Goal: Communication & Community: Answer question/provide support

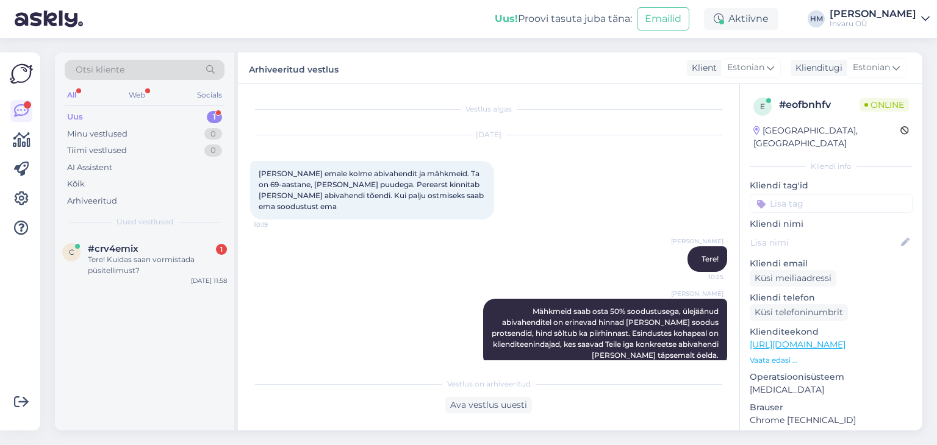
scroll to position [10, 0]
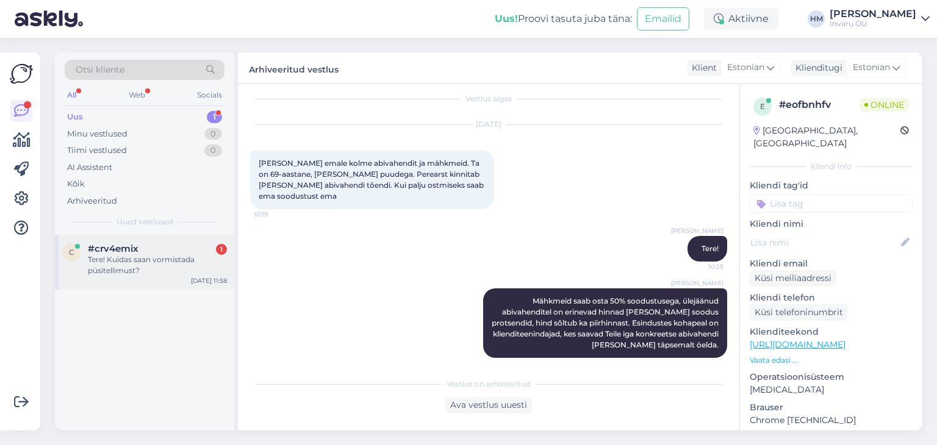
click at [163, 248] on div "#crv4emix 1" at bounding box center [157, 248] width 139 height 11
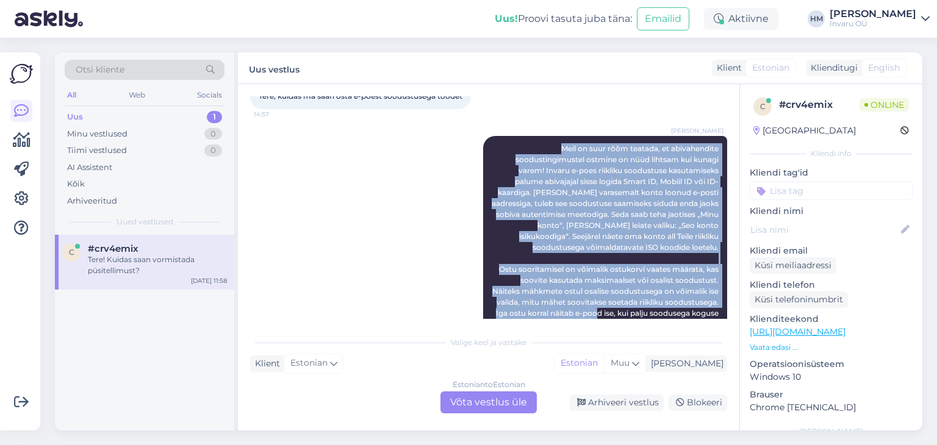
scroll to position [344, 0]
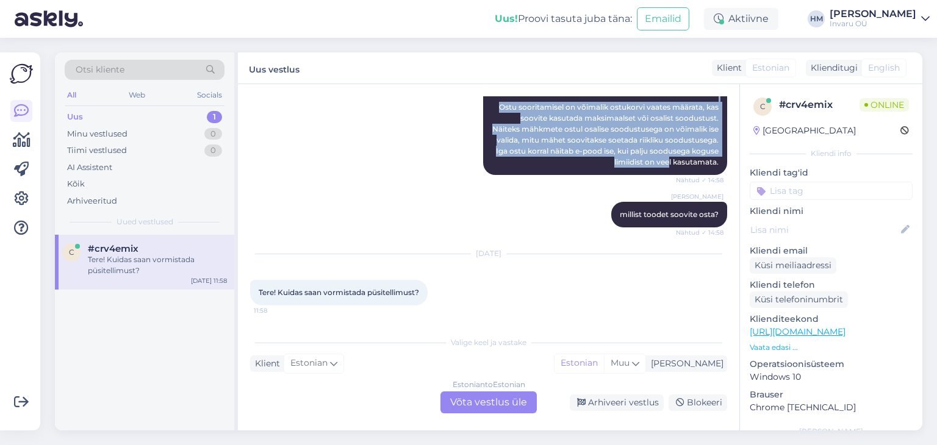
drag, startPoint x: 494, startPoint y: 223, endPoint x: 710, endPoint y: 163, distance: 224.1
click at [710, 163] on div "[PERSON_NAME] on suur rõõm teatada, et abivahendite soodustingimustel ostmine o…" at bounding box center [605, 74] width 244 height 201
copy span "Meil on suur rõõm teatada, et abivahendite soodustingimustel ostmine on nüüd li…"
click at [382, 161] on div "[PERSON_NAME] on suur rõõm teatada, et abivahendite soodustingimustel ostmine o…" at bounding box center [488, 74] width 477 height 228
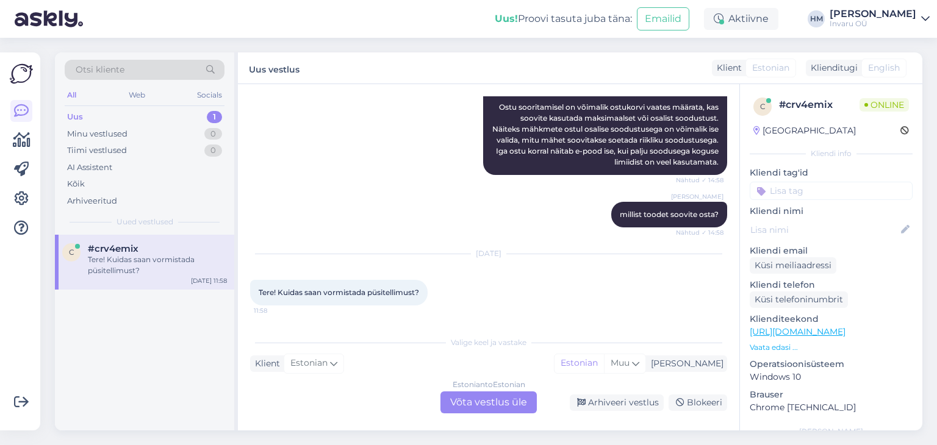
click at [488, 402] on div "Estonian to Estonian Võta vestlus üle" at bounding box center [488, 402] width 96 height 22
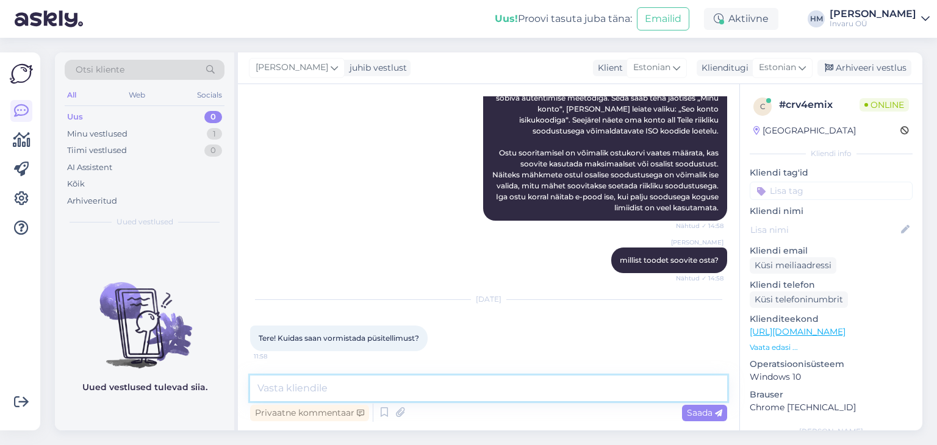
click at [317, 385] on textarea at bounding box center [488, 389] width 477 height 26
type textarea "Tere!"
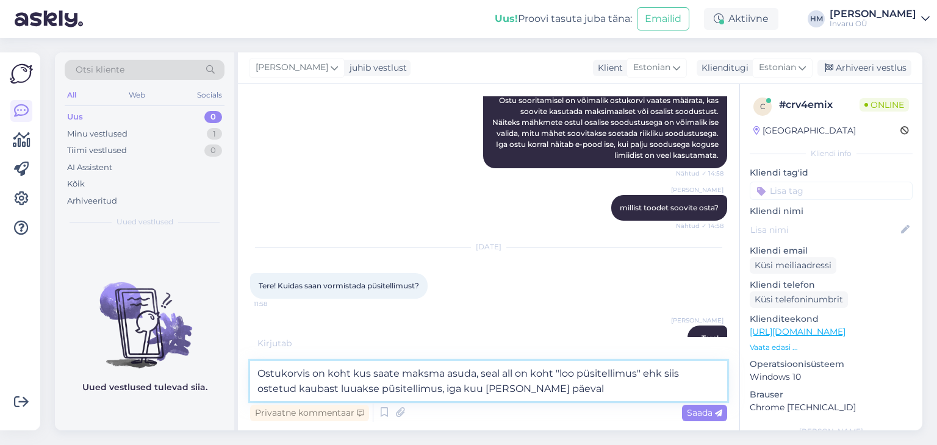
click at [350, 373] on textarea "Ostukorvis on koht kus saate maksma asuda, seal all on koht "loo püsitellimus" …" at bounding box center [488, 381] width 477 height 40
drag, startPoint x: 552, startPoint y: 387, endPoint x: 438, endPoint y: 390, distance: 113.5
click at [438, 390] on textarea "Ostukorvis on koht, seal kus saate maksma asuda, seal all on koht "loo püsitell…" at bounding box center [488, 381] width 477 height 40
type textarea "Ostukorvis on koht, seal kus saate maksma asuda, seal all on koht "loo püsitell…"
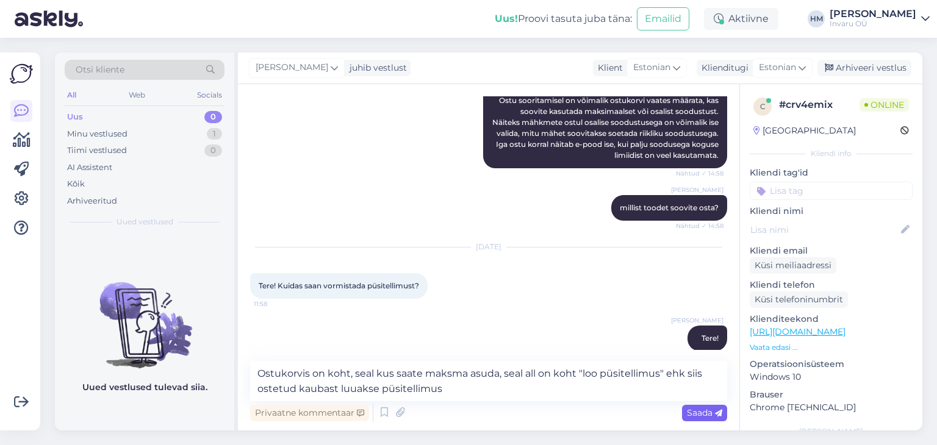
click at [696, 412] on span "Saada" at bounding box center [704, 412] width 35 height 11
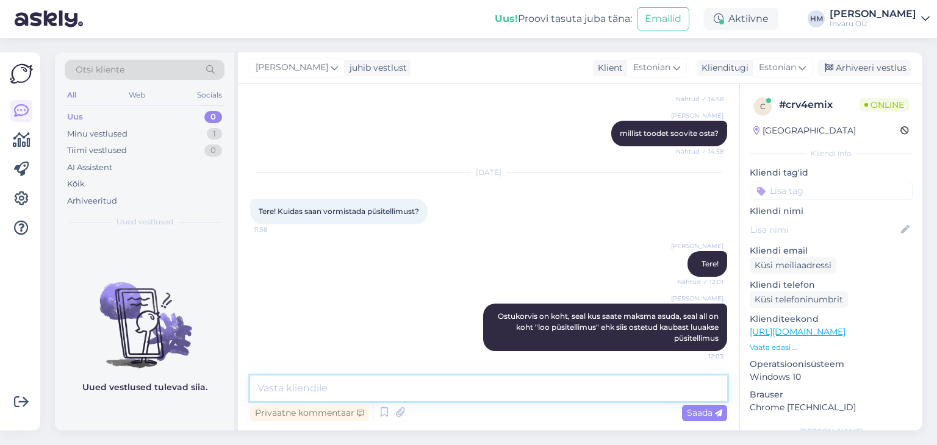
scroll to position [440, 0]
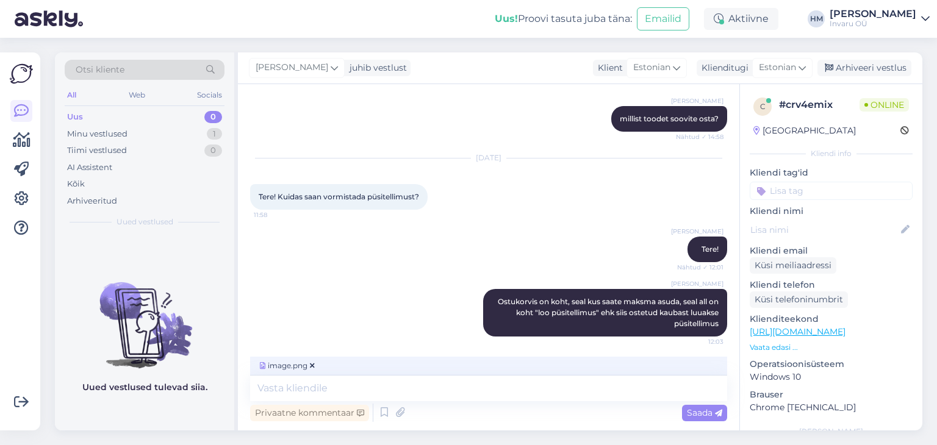
drag, startPoint x: 689, startPoint y: 413, endPoint x: 685, endPoint y: 424, distance: 12.1
click at [689, 412] on span "Saada" at bounding box center [704, 412] width 35 height 11
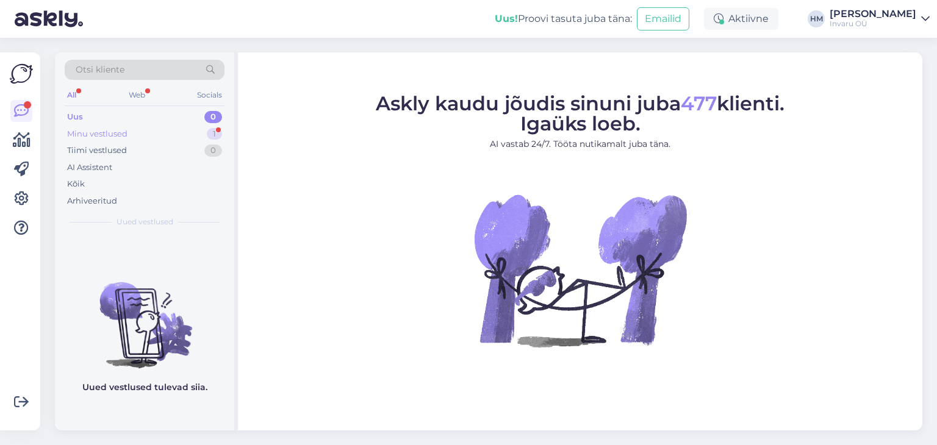
click at [86, 128] on div "Minu vestlused" at bounding box center [97, 134] width 60 height 12
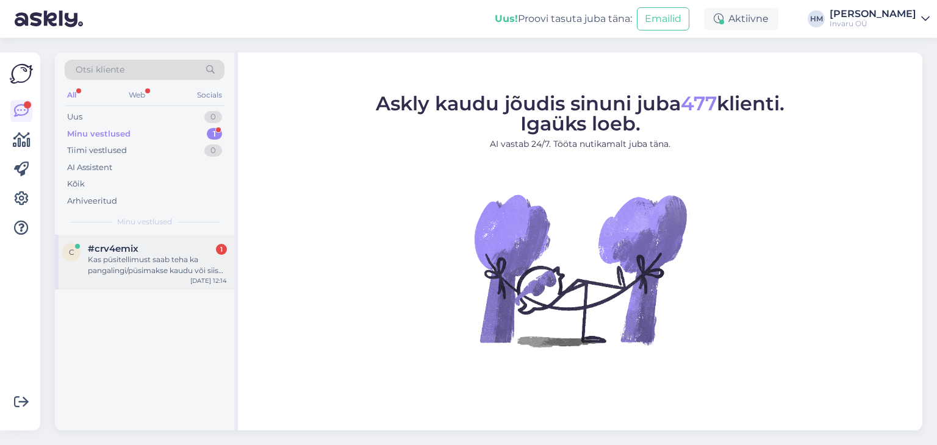
click at [141, 252] on div "#crv4emix 1" at bounding box center [157, 248] width 139 height 11
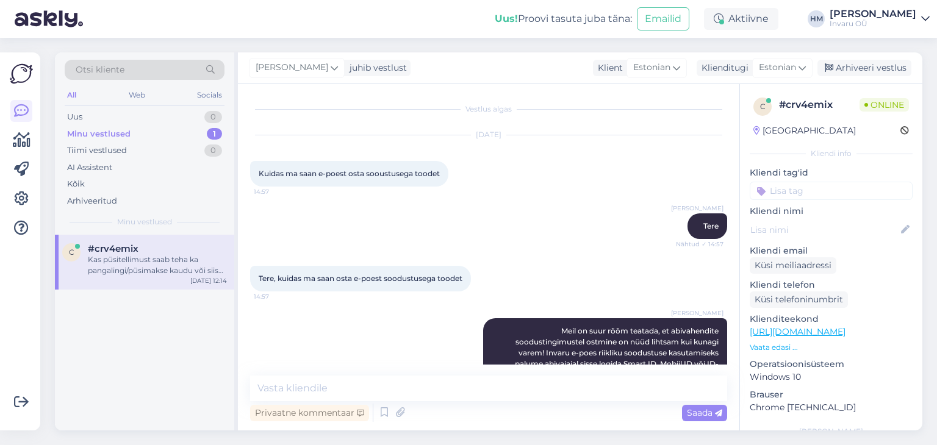
scroll to position [576, 0]
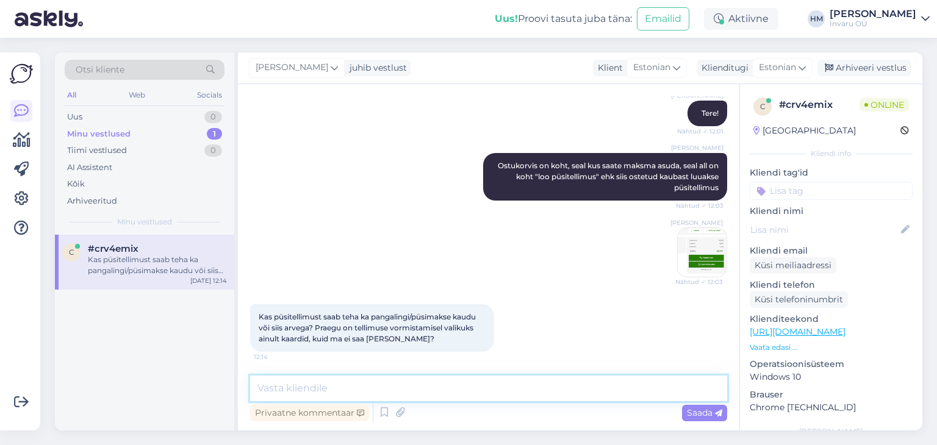
click at [298, 389] on textarea at bounding box center [488, 389] width 477 height 26
type textarea "panglingi kaudu"
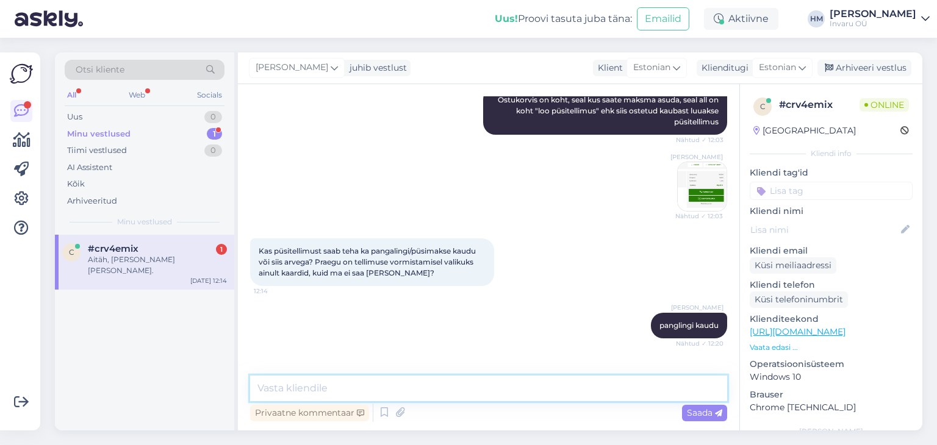
scroll to position [681, 0]
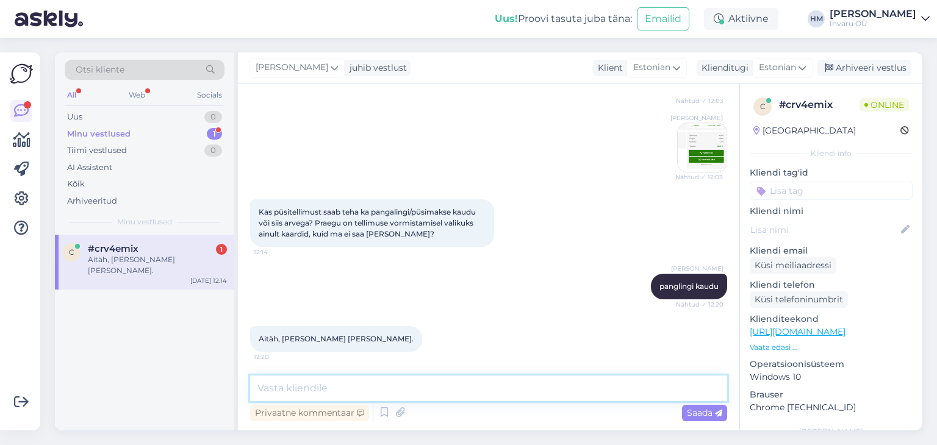
click at [324, 384] on textarea at bounding box center [488, 389] width 477 height 26
type textarea "Hästi."
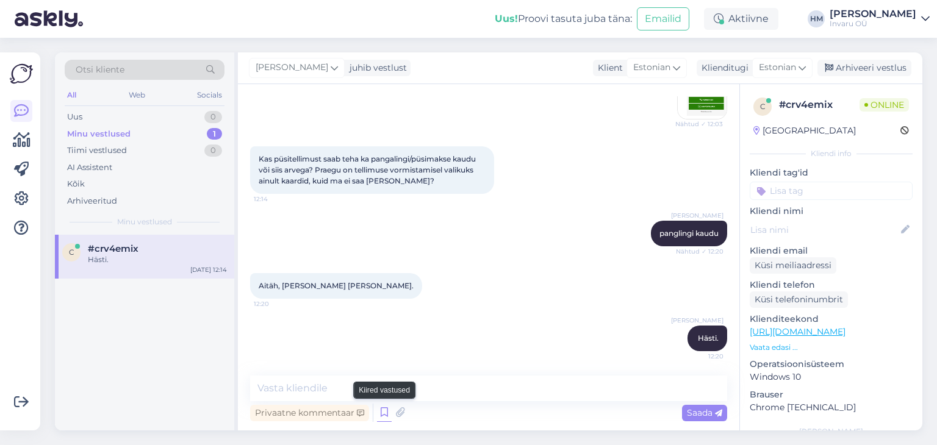
click at [386, 409] on icon at bounding box center [384, 413] width 15 height 18
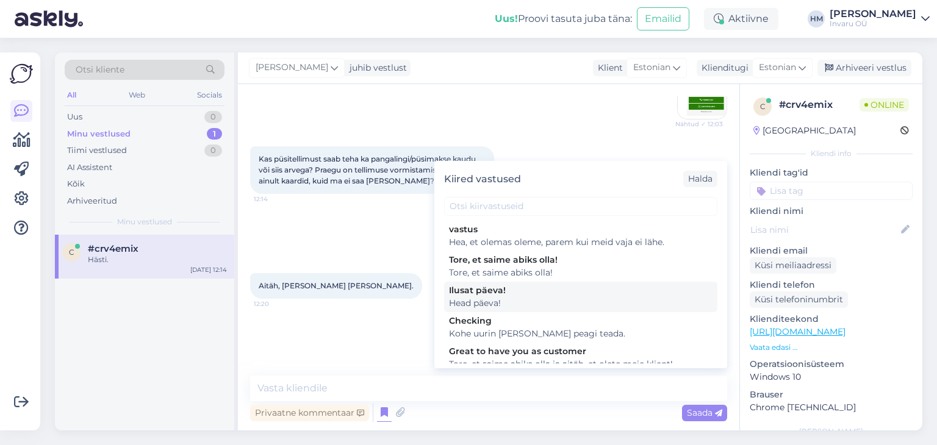
click at [472, 298] on div "Head päeva!" at bounding box center [580, 303] width 263 height 13
type textarea "Head päeva!"
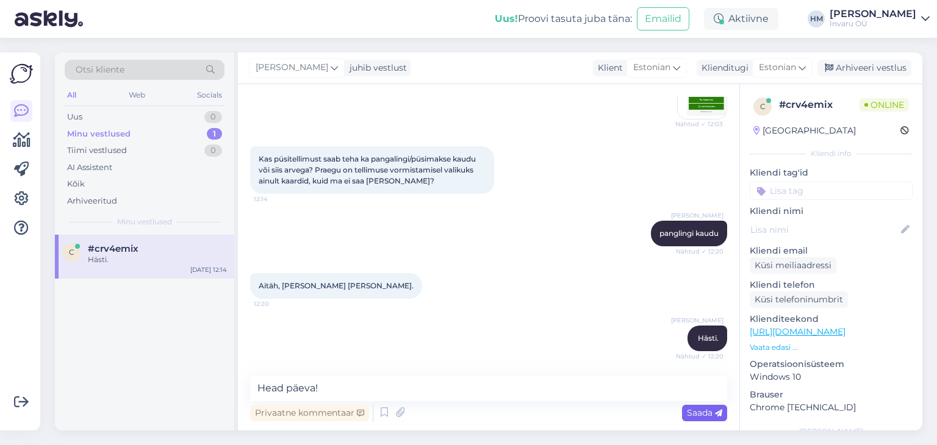
click at [715, 410] on icon at bounding box center [718, 413] width 7 height 7
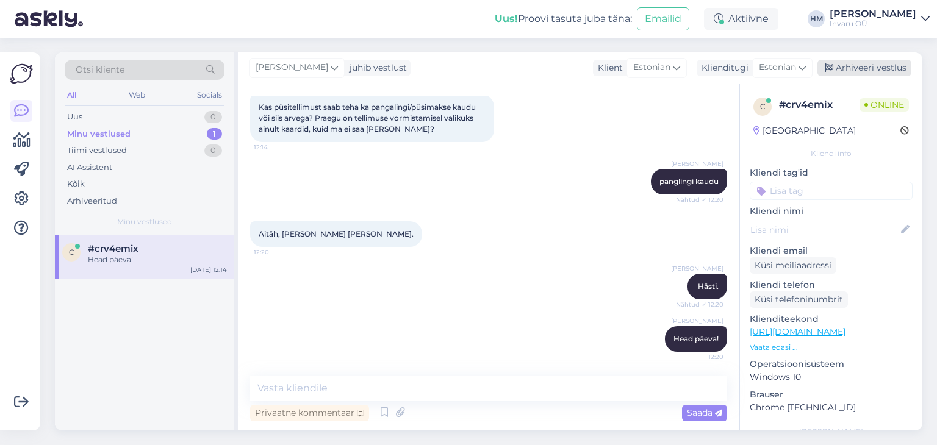
click at [885, 65] on div "Arhiveeri vestlus" at bounding box center [864, 68] width 94 height 16
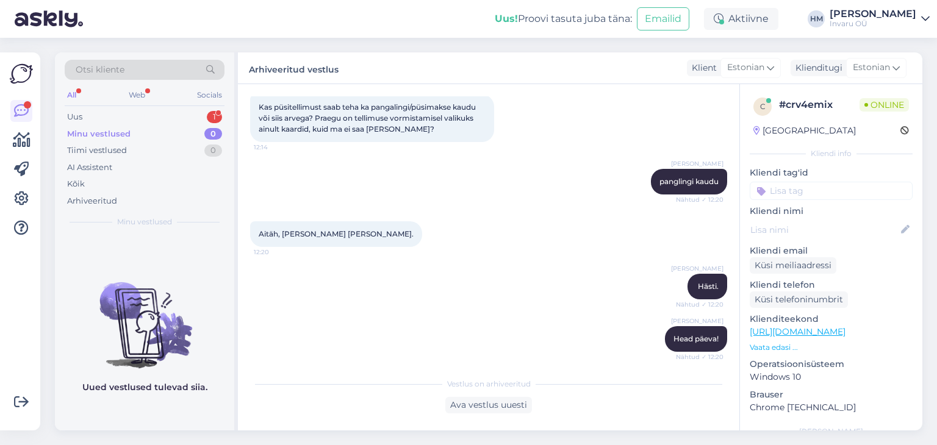
scroll to position [843, 0]
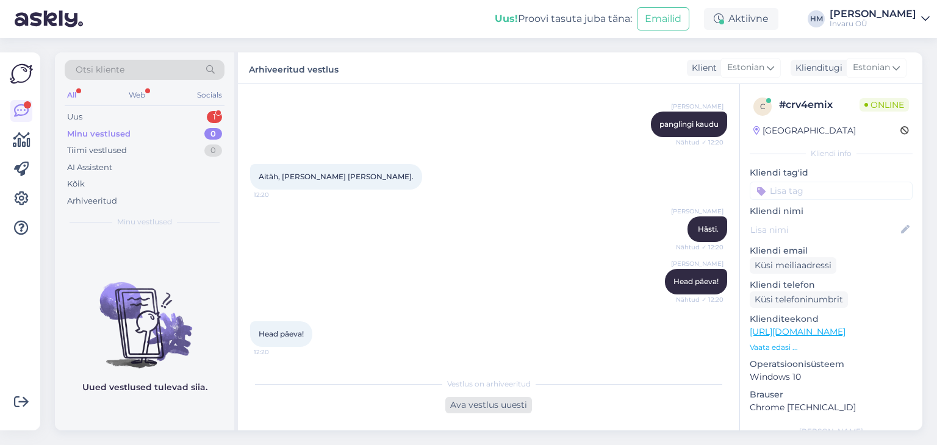
click at [501, 410] on div "Ava vestlus uuesti" at bounding box center [488, 405] width 87 height 16
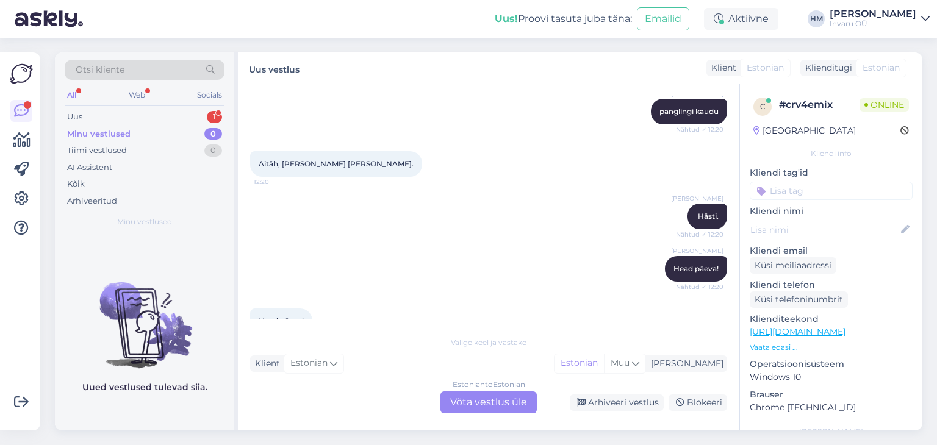
click at [515, 404] on div "Estonian to Estonian Võta vestlus üle" at bounding box center [488, 402] width 96 height 22
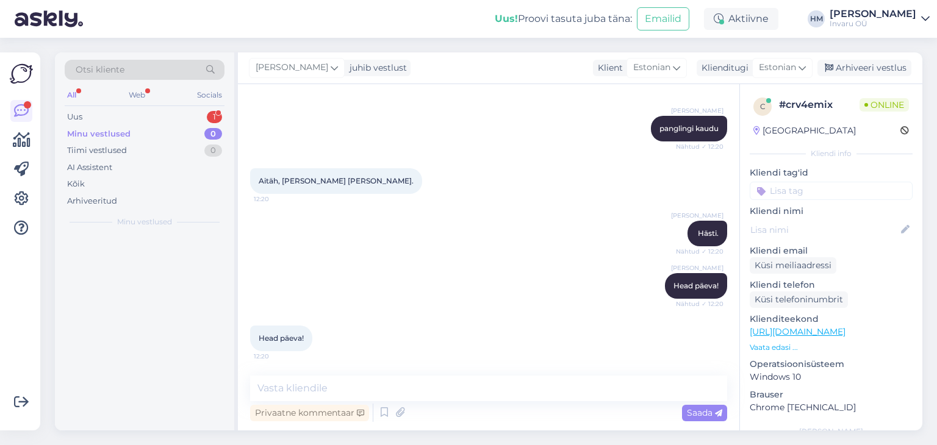
scroll to position [839, 0]
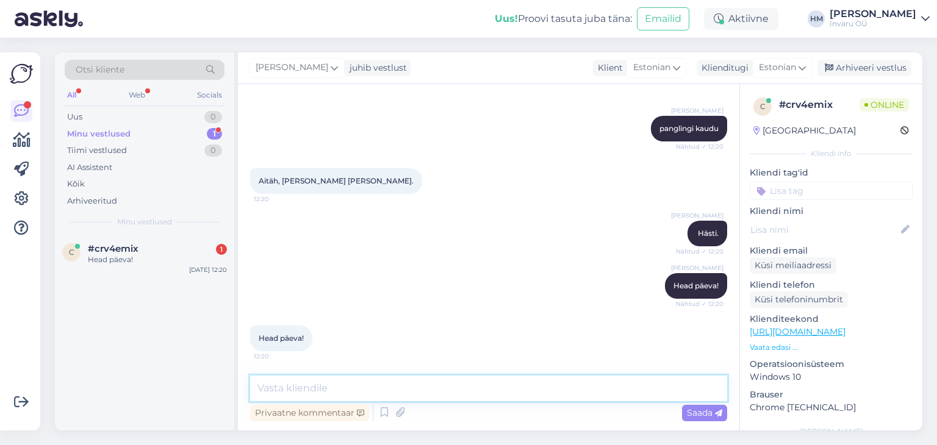
click at [314, 390] on textarea at bounding box center [488, 389] width 477 height 26
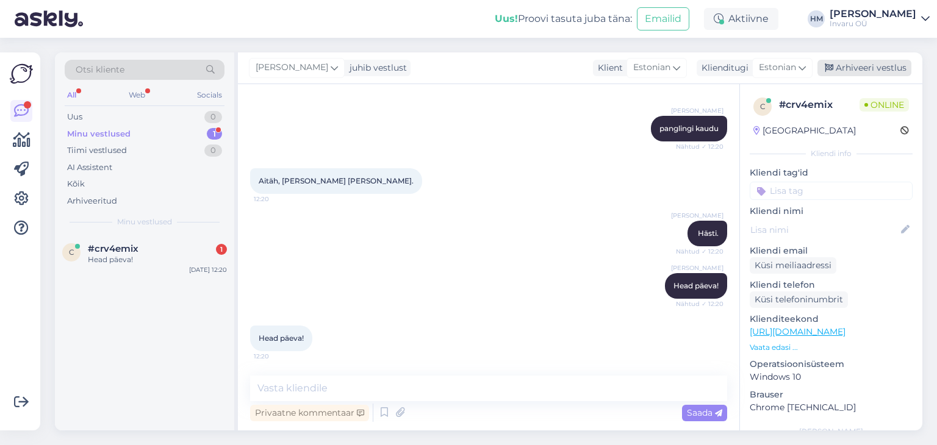
click at [861, 69] on div "Arhiveeri vestlus" at bounding box center [864, 68] width 94 height 16
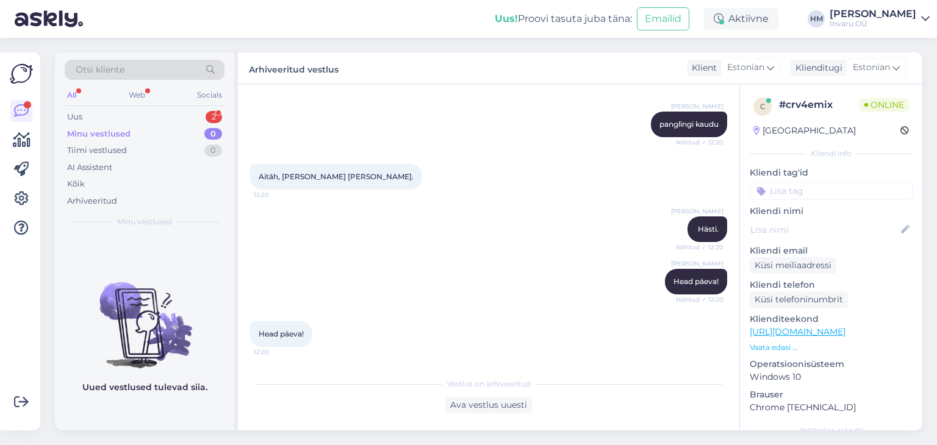
scroll to position [970, 0]
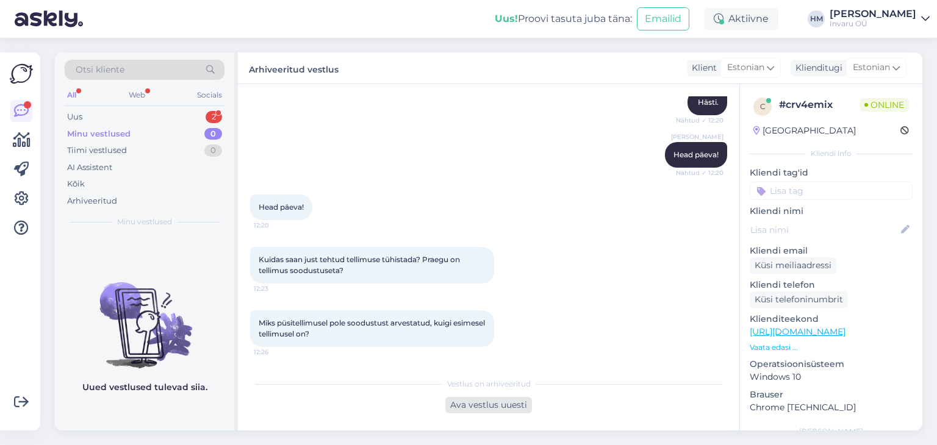
click at [490, 401] on div "Ava vestlus uuesti" at bounding box center [488, 405] width 87 height 16
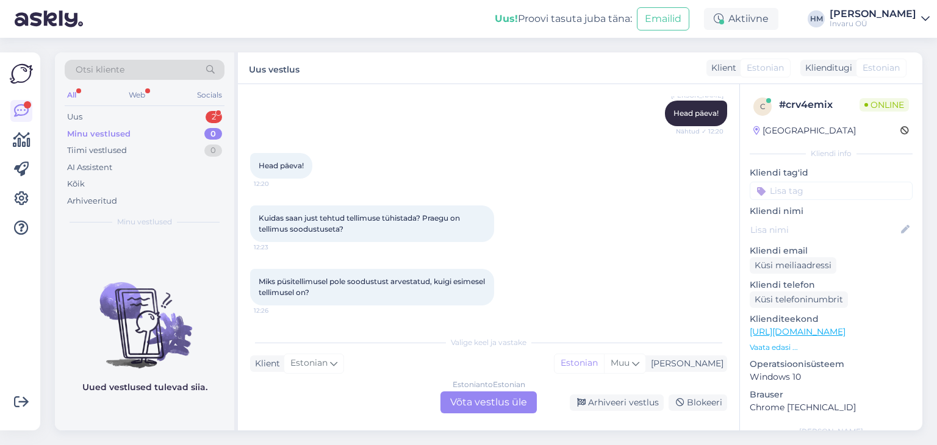
scroll to position [1088, 0]
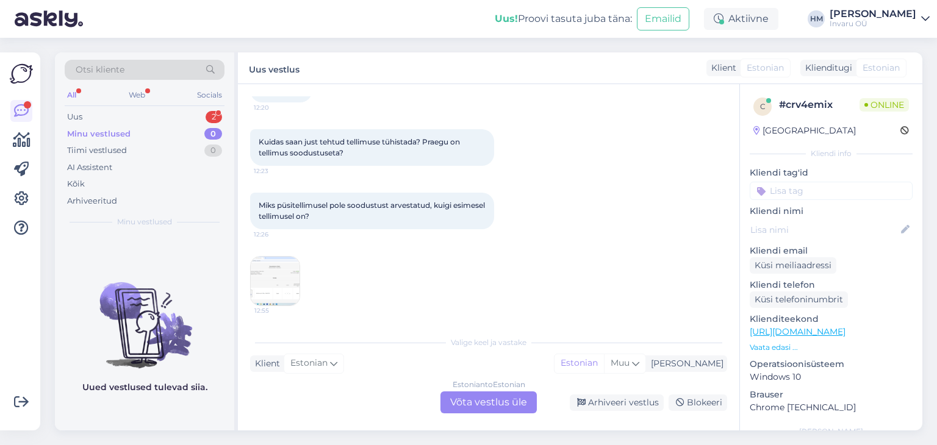
click at [269, 275] on img at bounding box center [275, 281] width 49 height 49
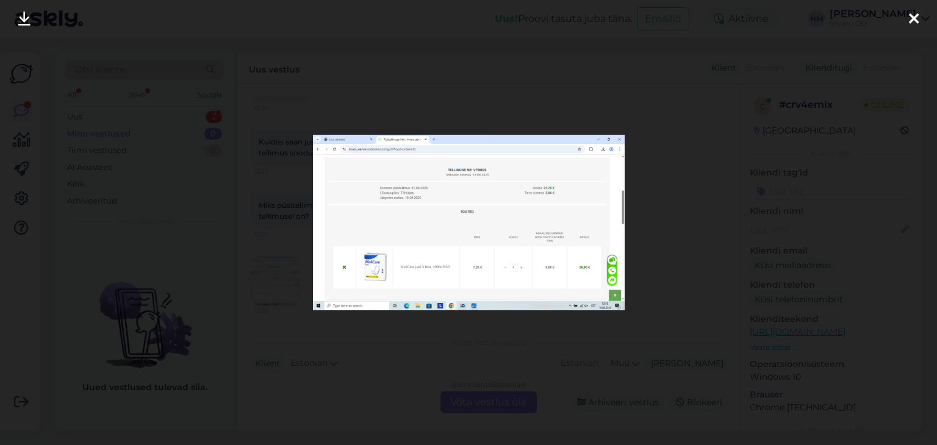
click at [385, 221] on img at bounding box center [469, 222] width 312 height 175
click at [913, 18] on icon at bounding box center [913, 20] width 10 height 16
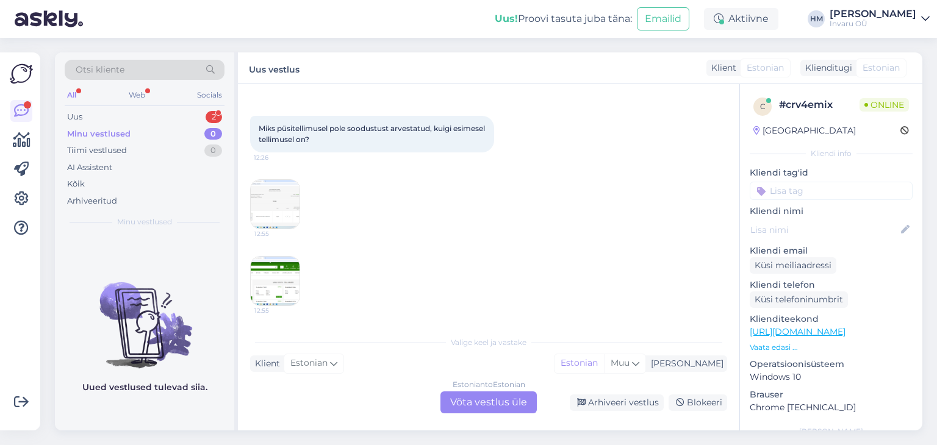
click at [266, 275] on img at bounding box center [275, 281] width 49 height 49
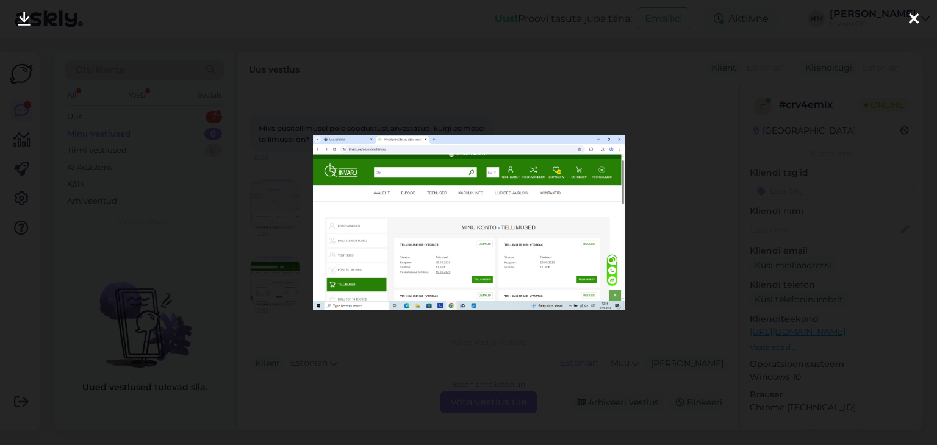
click at [27, 15] on icon at bounding box center [24, 20] width 12 height 16
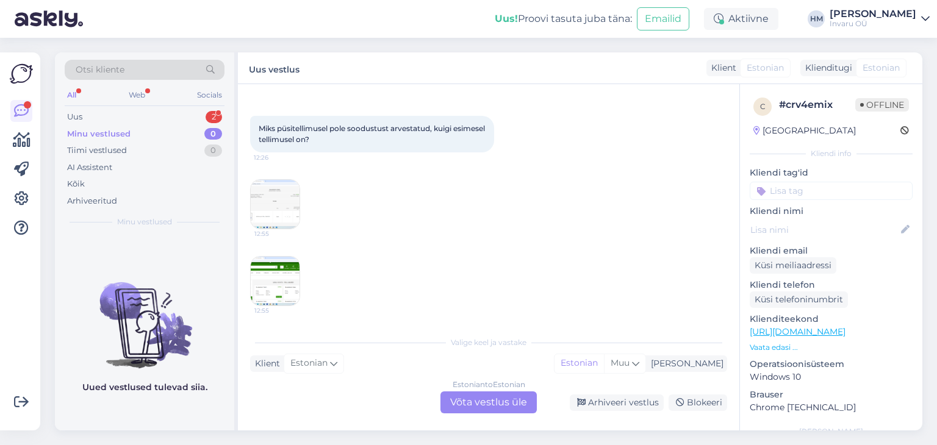
click at [283, 187] on img at bounding box center [275, 204] width 49 height 49
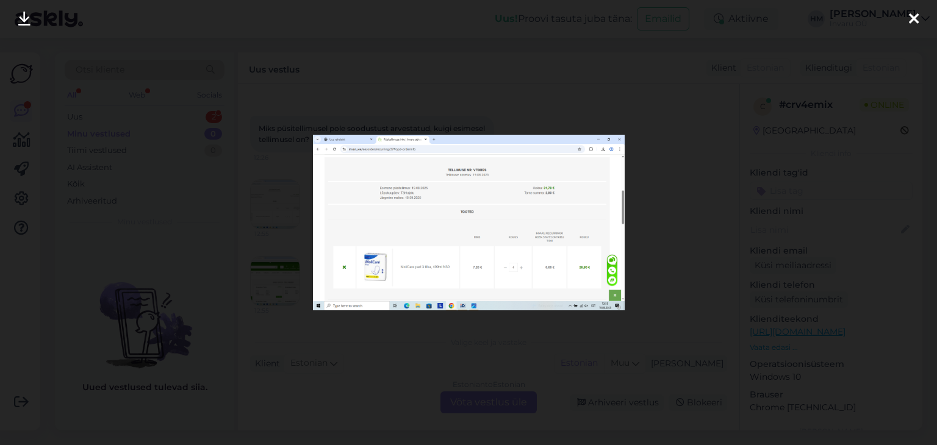
click at [25, 15] on icon at bounding box center [24, 20] width 12 height 16
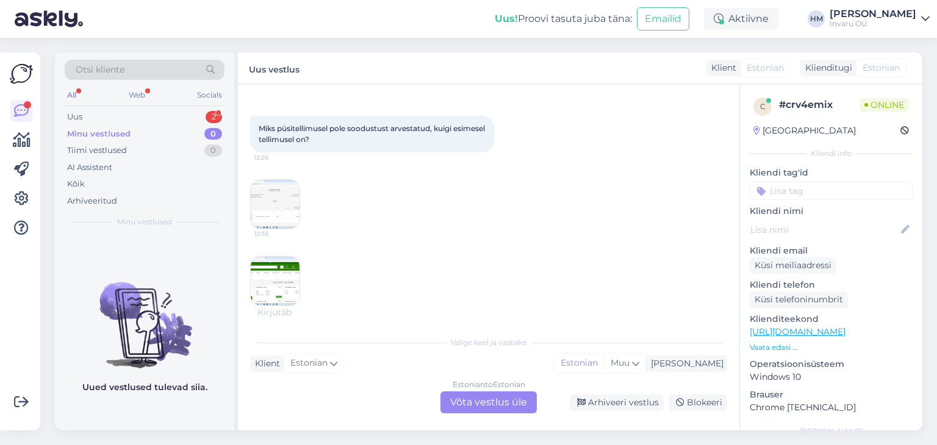
scroll to position [1217, 0]
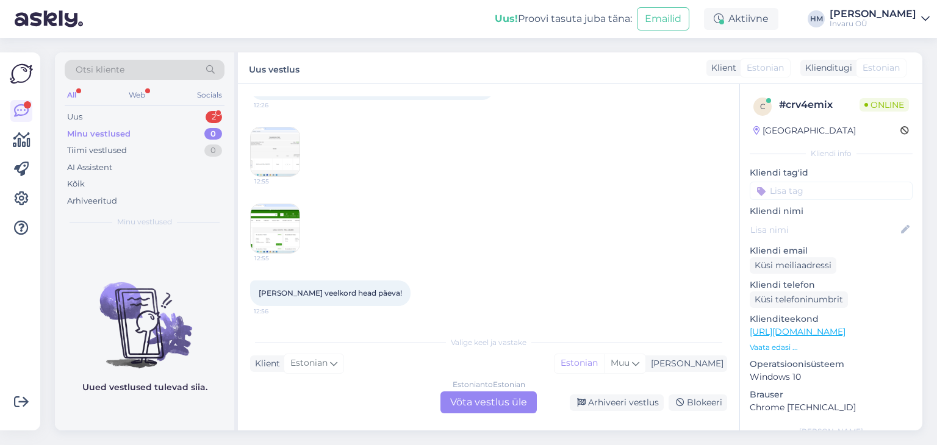
click at [482, 402] on div "Estonian to Estonian Võta vestlus üle" at bounding box center [488, 402] width 96 height 22
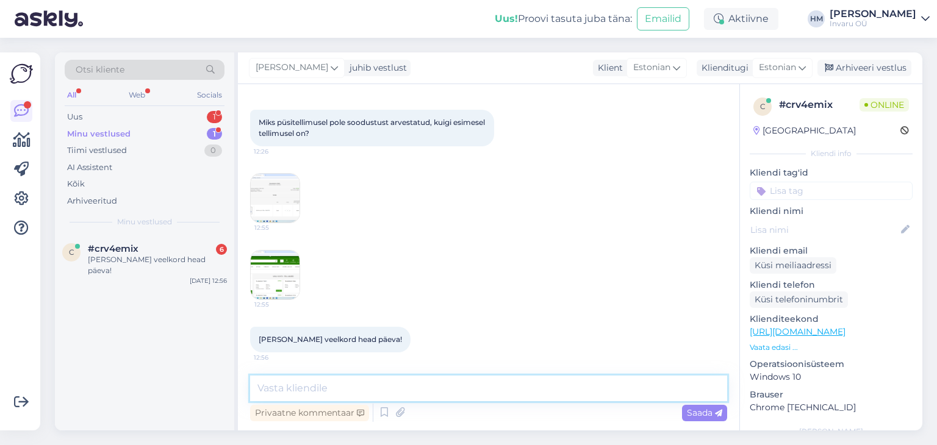
click at [371, 391] on textarea at bounding box center [488, 389] width 477 height 26
type textarea "Ma uurin ja helistan Teile tagasi"
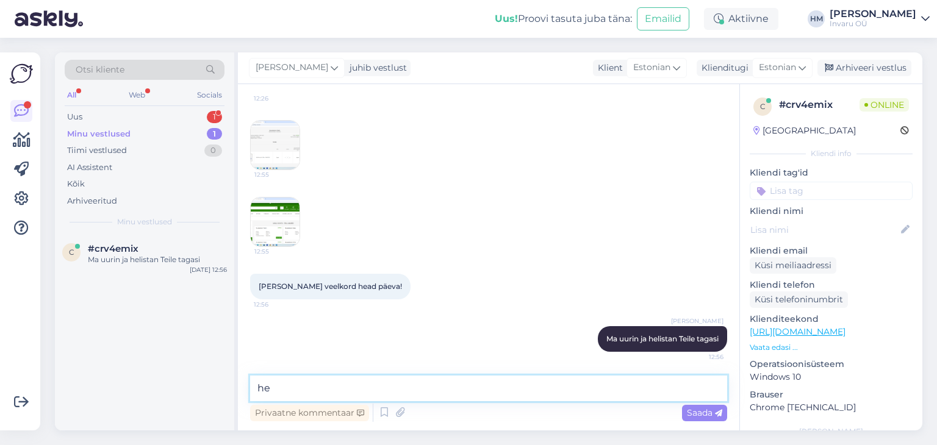
type textarea "h"
type textarea "Head päeva!"
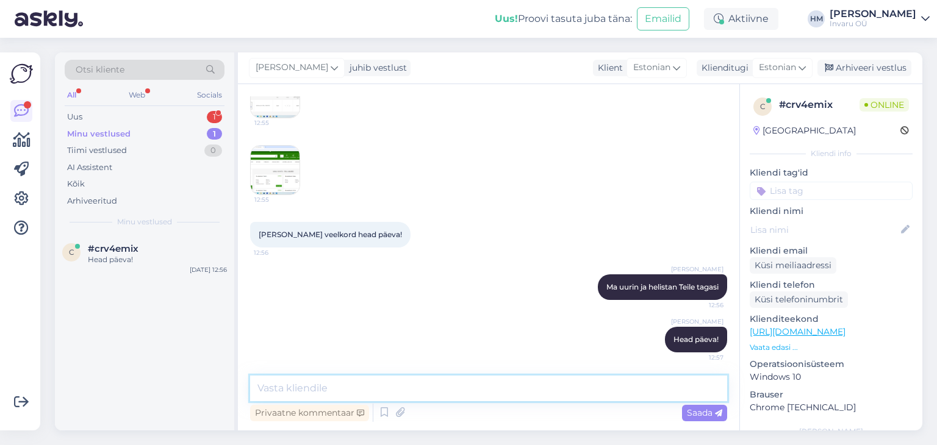
click at [342, 388] on textarea at bounding box center [488, 389] width 477 height 26
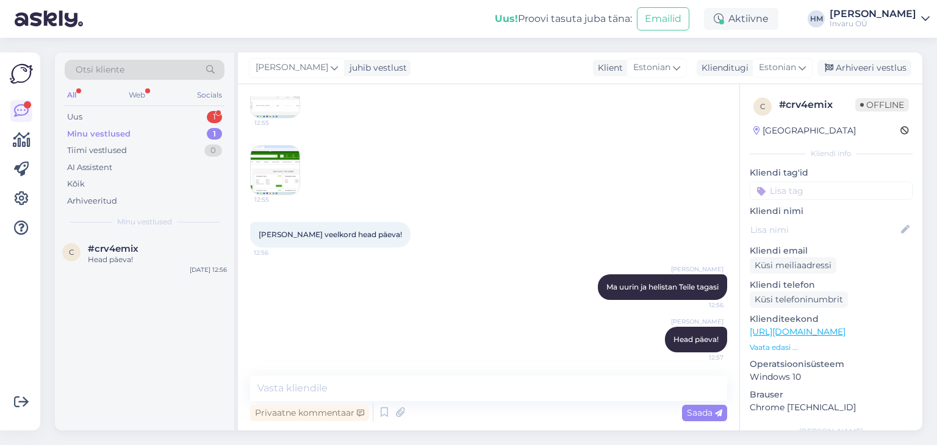
click at [112, 409] on div "c #crv4emix Head päeva! Aug 19 12:56" at bounding box center [144, 333] width 179 height 196
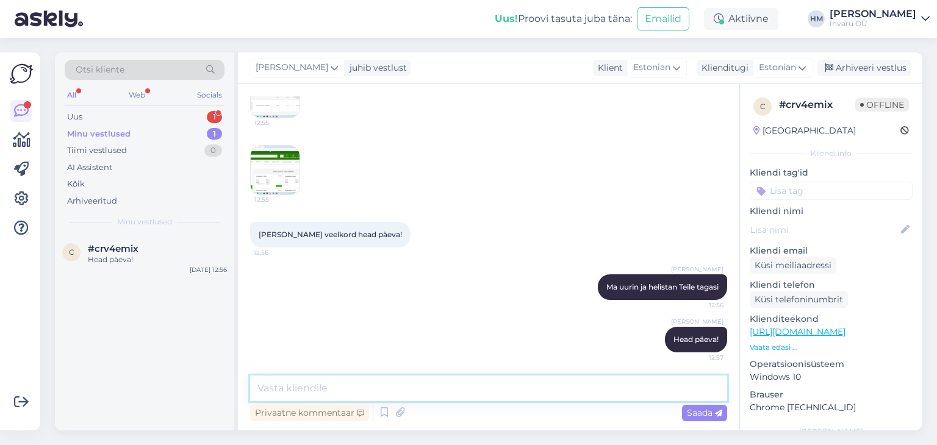
click at [285, 382] on textarea at bounding box center [488, 389] width 477 height 26
type textarea "Kas saate pilti teha ka püsitellimuse vaatest?"
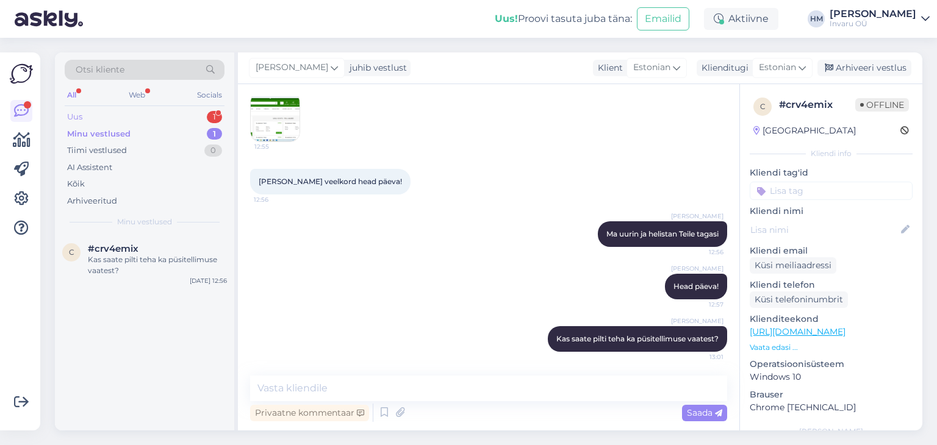
click at [73, 116] on div "Uus" at bounding box center [74, 117] width 15 height 12
click at [109, 255] on div "Tere! Mis kellani täna on avatud Pärnu pood?" at bounding box center [157, 265] width 139 height 22
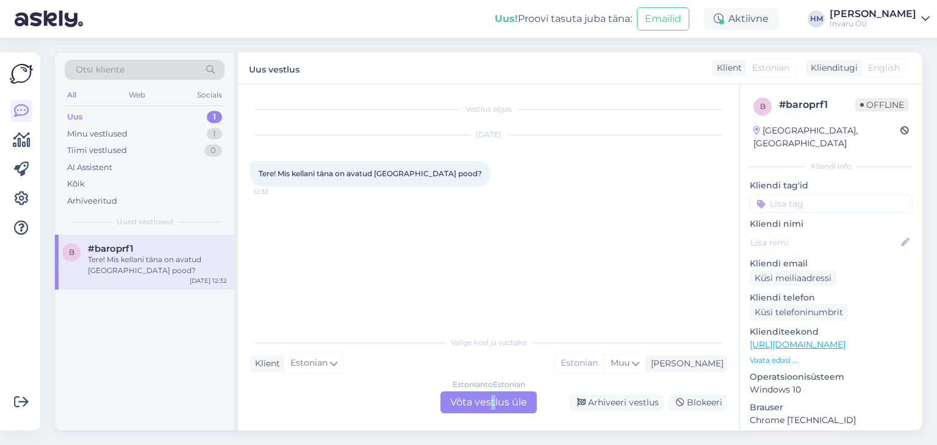
click at [493, 400] on div "Estonian to Estonian Võta vestlus üle" at bounding box center [488, 402] width 96 height 22
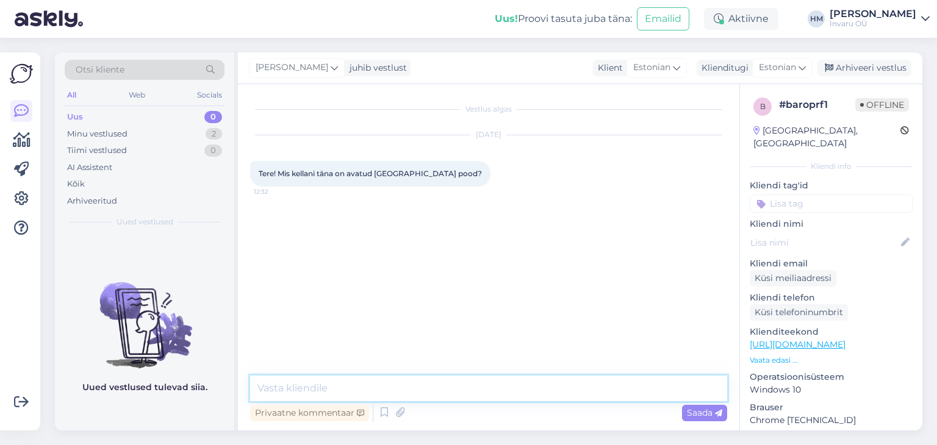
click at [260, 390] on textarea at bounding box center [488, 389] width 477 height 26
type textarea "Tere!"
type textarea "Täna on tavaline tööpäev, kella 17´ni"
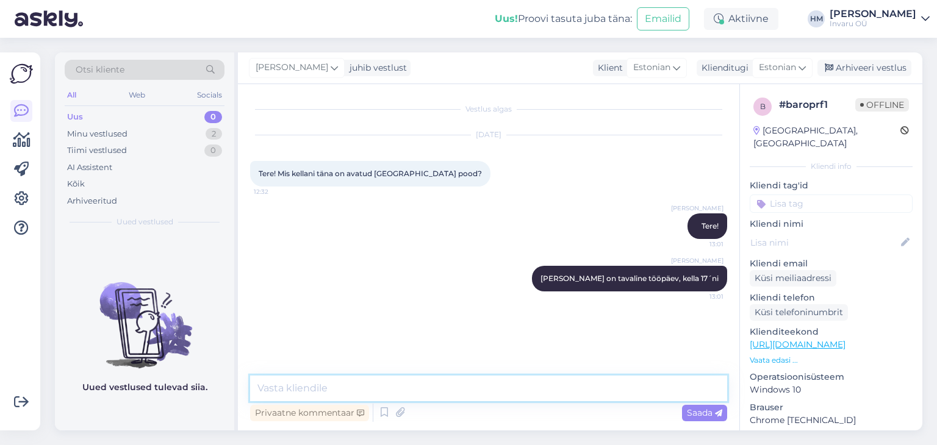
click at [282, 389] on textarea at bounding box center [488, 389] width 477 height 26
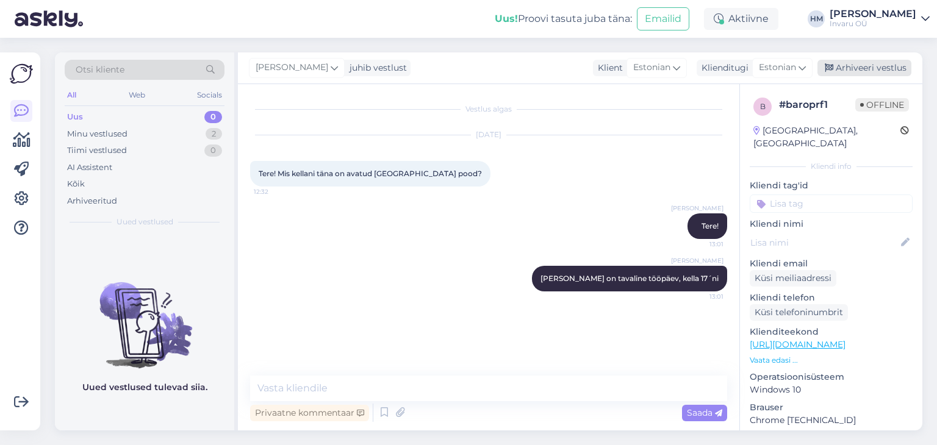
click at [873, 63] on div "Arhiveeri vestlus" at bounding box center [864, 68] width 94 height 16
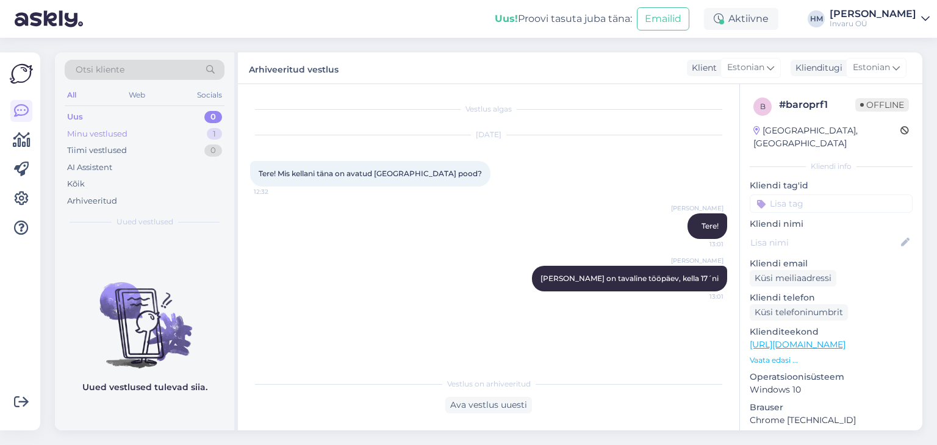
click at [79, 131] on div "Minu vestlused" at bounding box center [97, 134] width 60 height 12
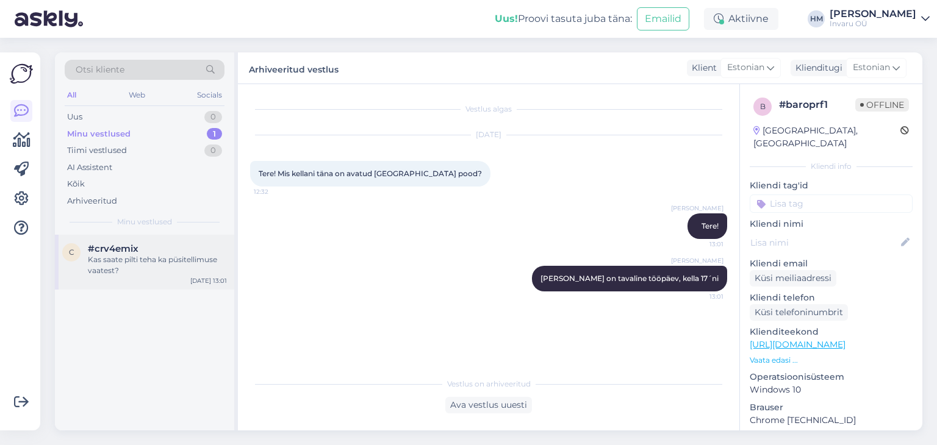
click at [112, 254] on div "Kas saate pilti teha ka püsitellimuse vaatest?" at bounding box center [157, 265] width 139 height 22
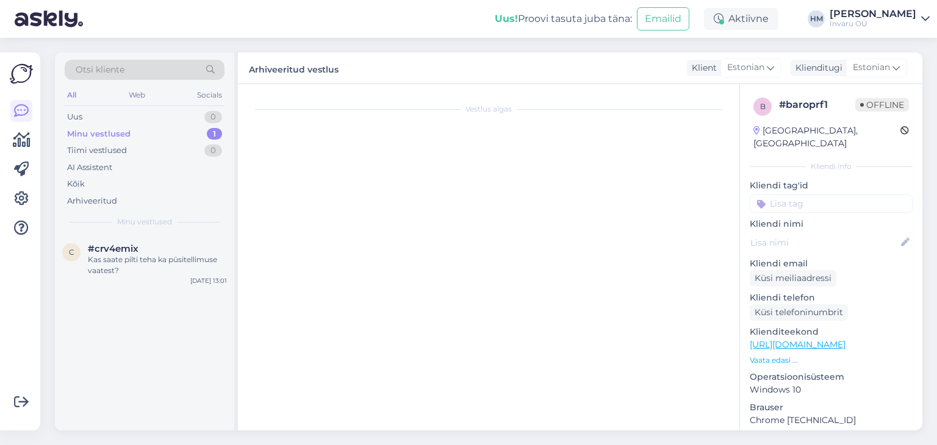
scroll to position [1329, 0]
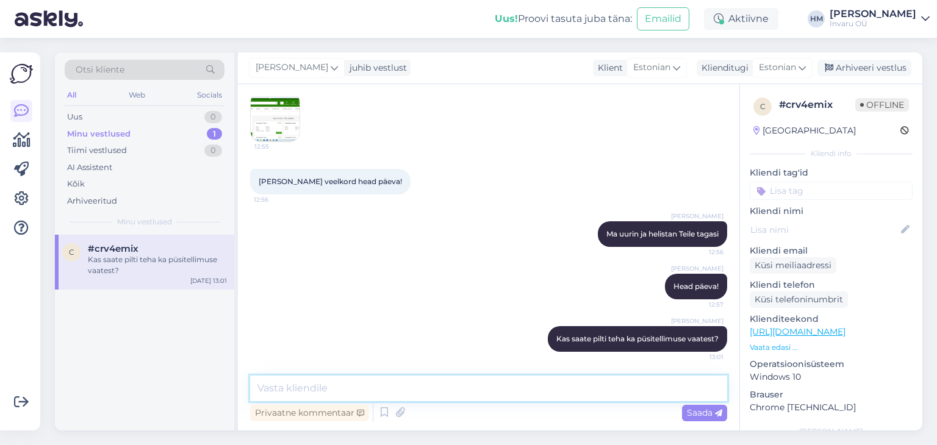
click at [296, 385] on textarea at bounding box center [488, 389] width 477 height 26
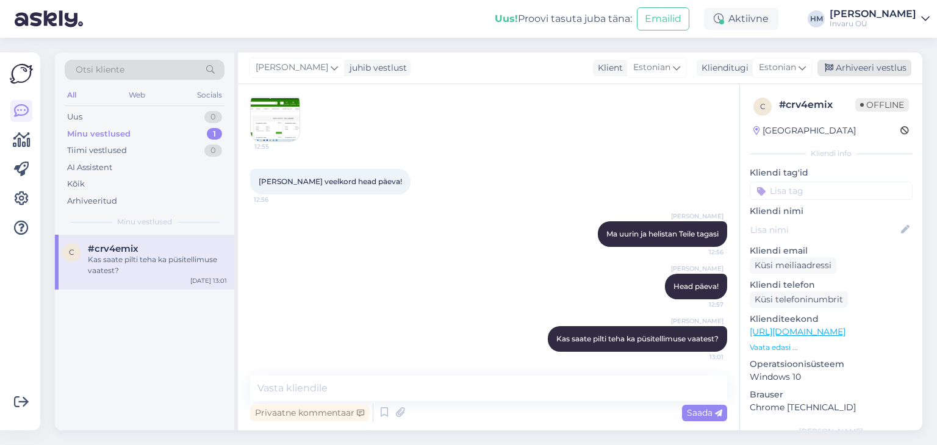
click at [871, 67] on div "Arhiveeri vestlus" at bounding box center [864, 68] width 94 height 16
